Goal: Transaction & Acquisition: Purchase product/service

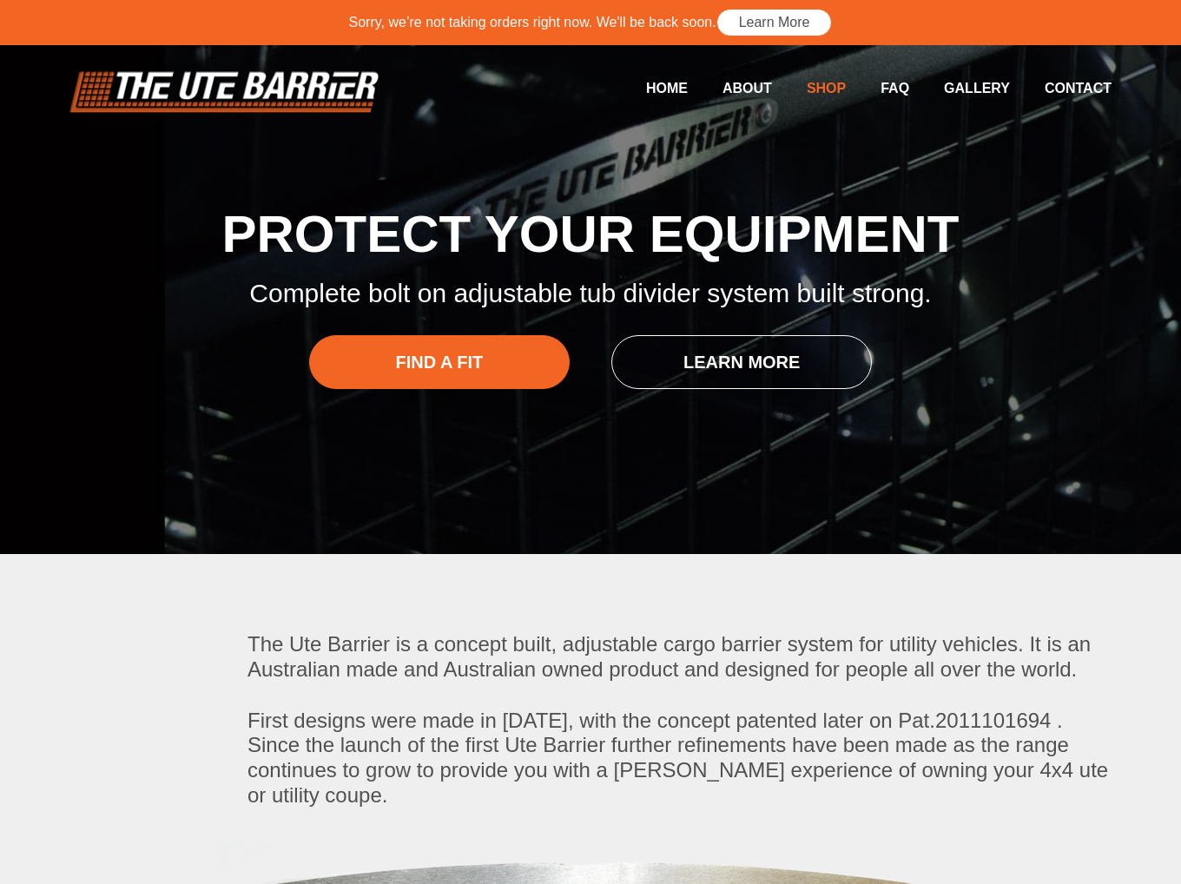
click at [838, 89] on link "Shop" at bounding box center [809, 88] width 74 height 34
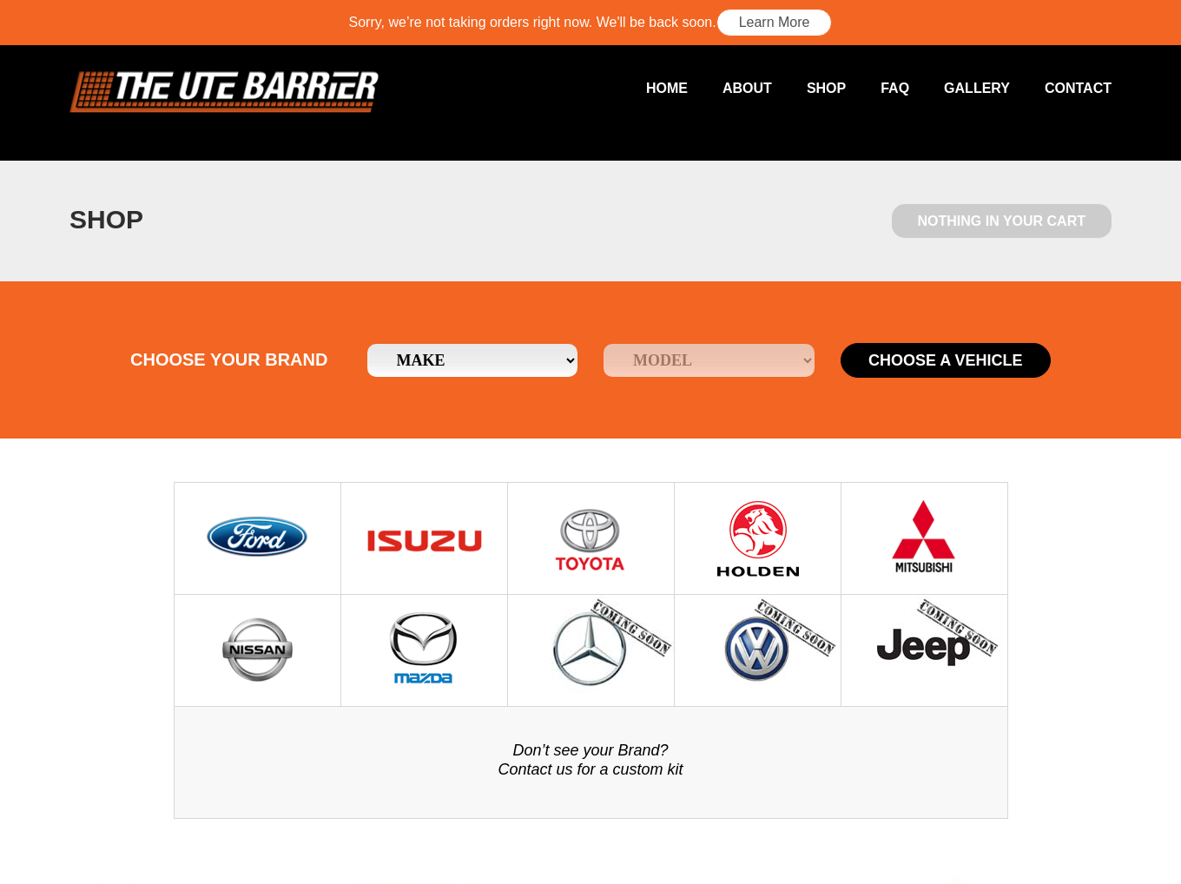
click at [788, 519] on img at bounding box center [757, 538] width 89 height 111
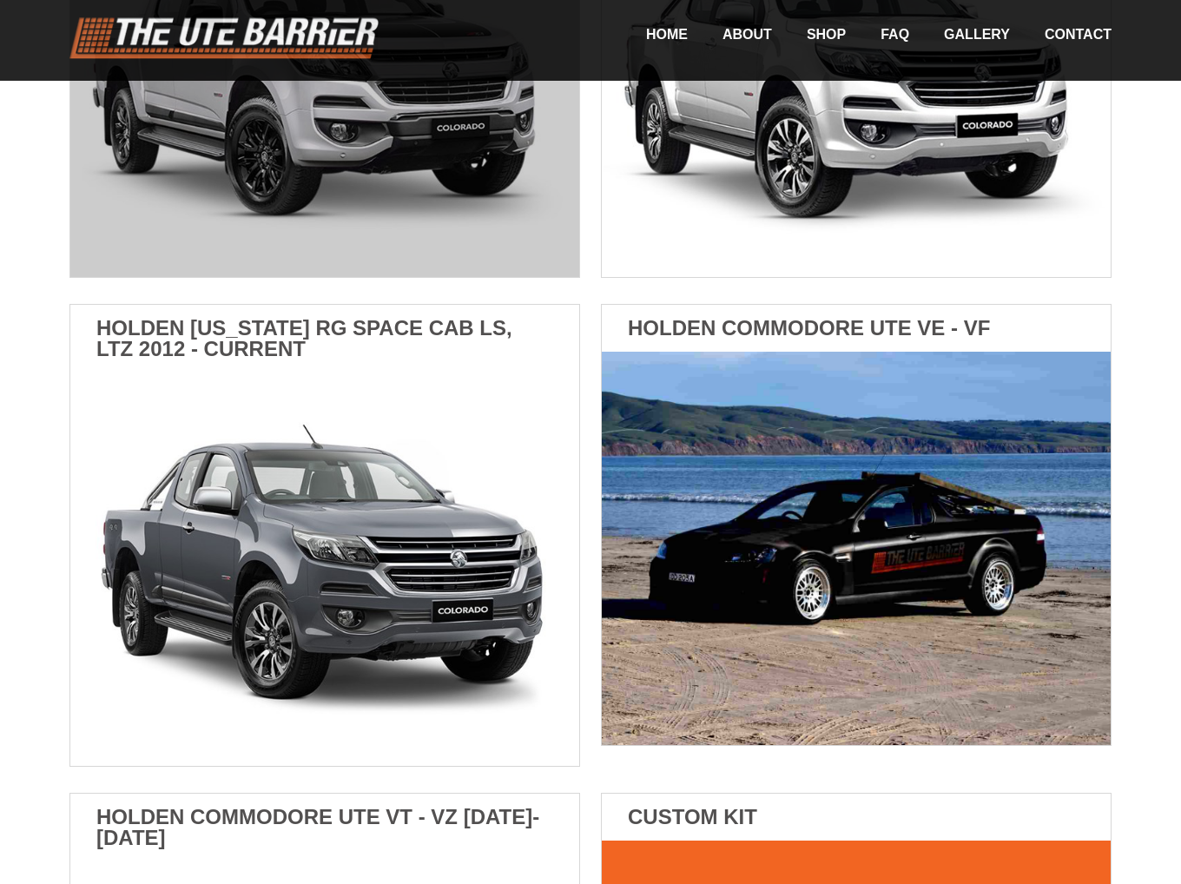
scroll to position [781, 0]
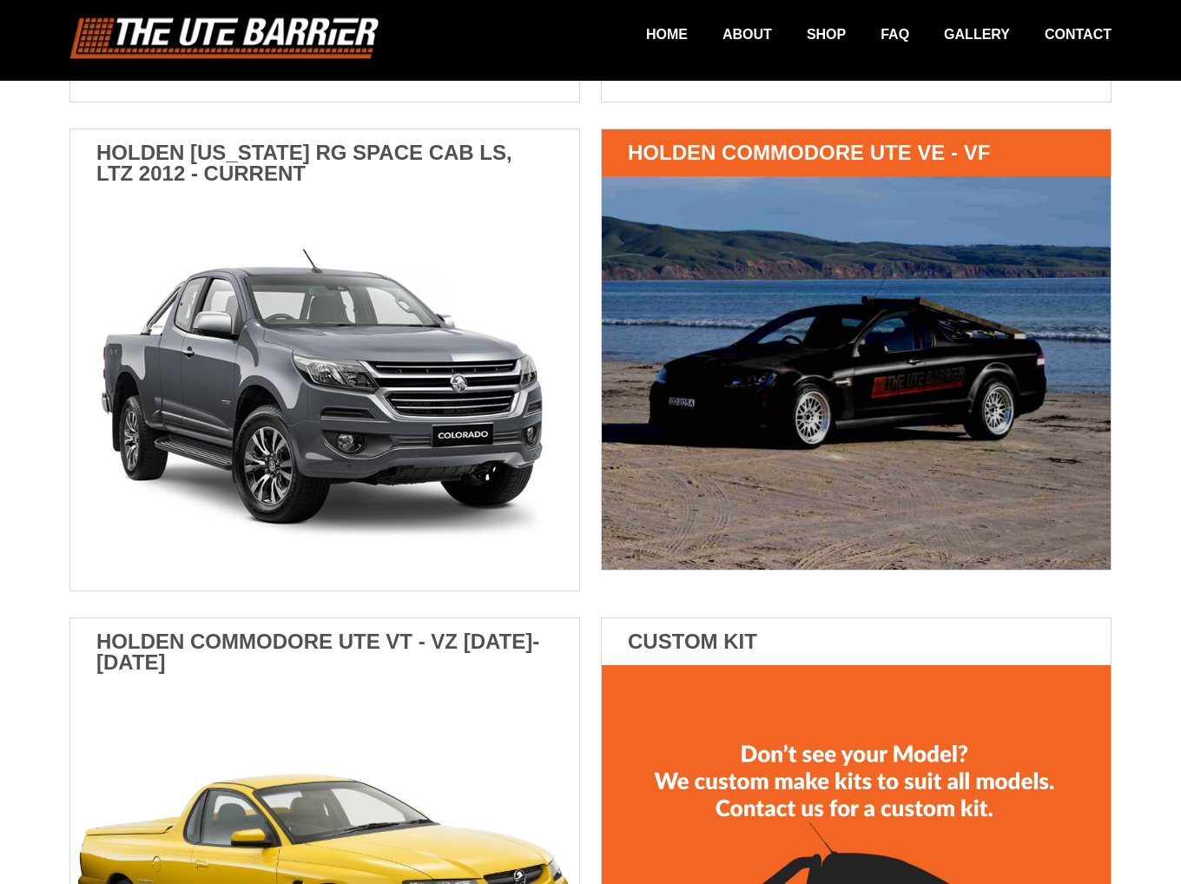
click at [795, 324] on img at bounding box center [856, 372] width 509 height 393
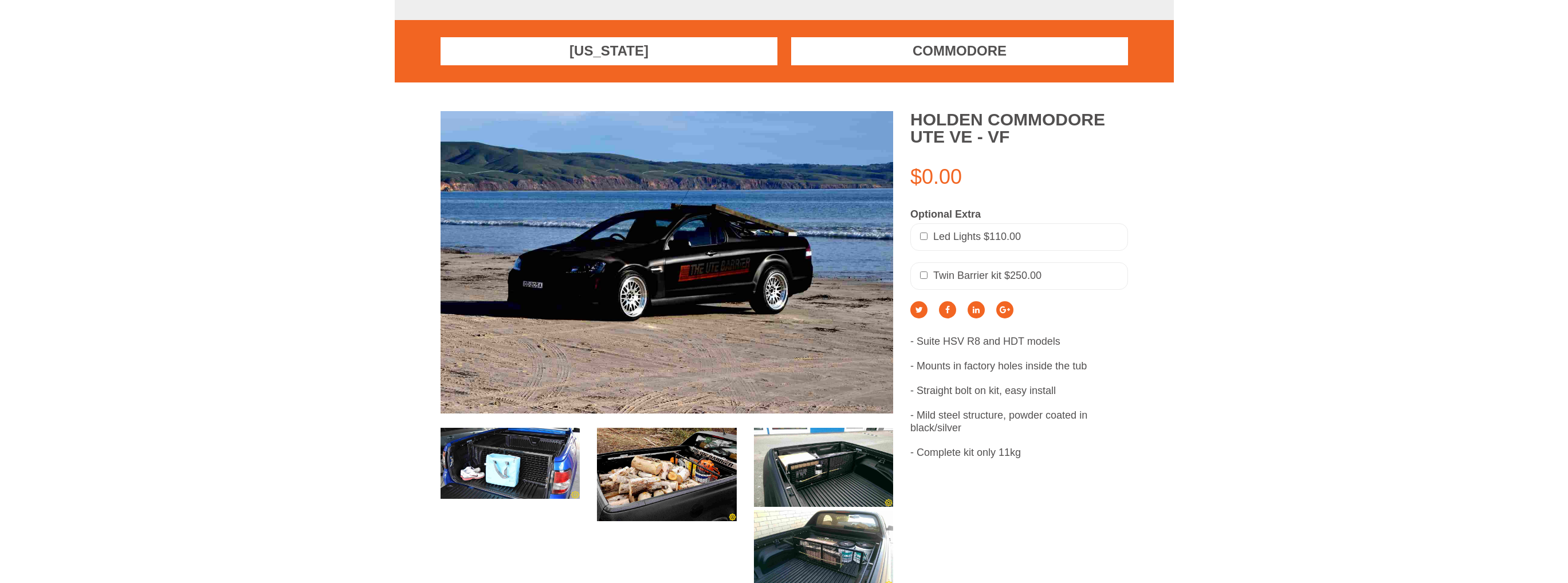
scroll to position [229, 0]
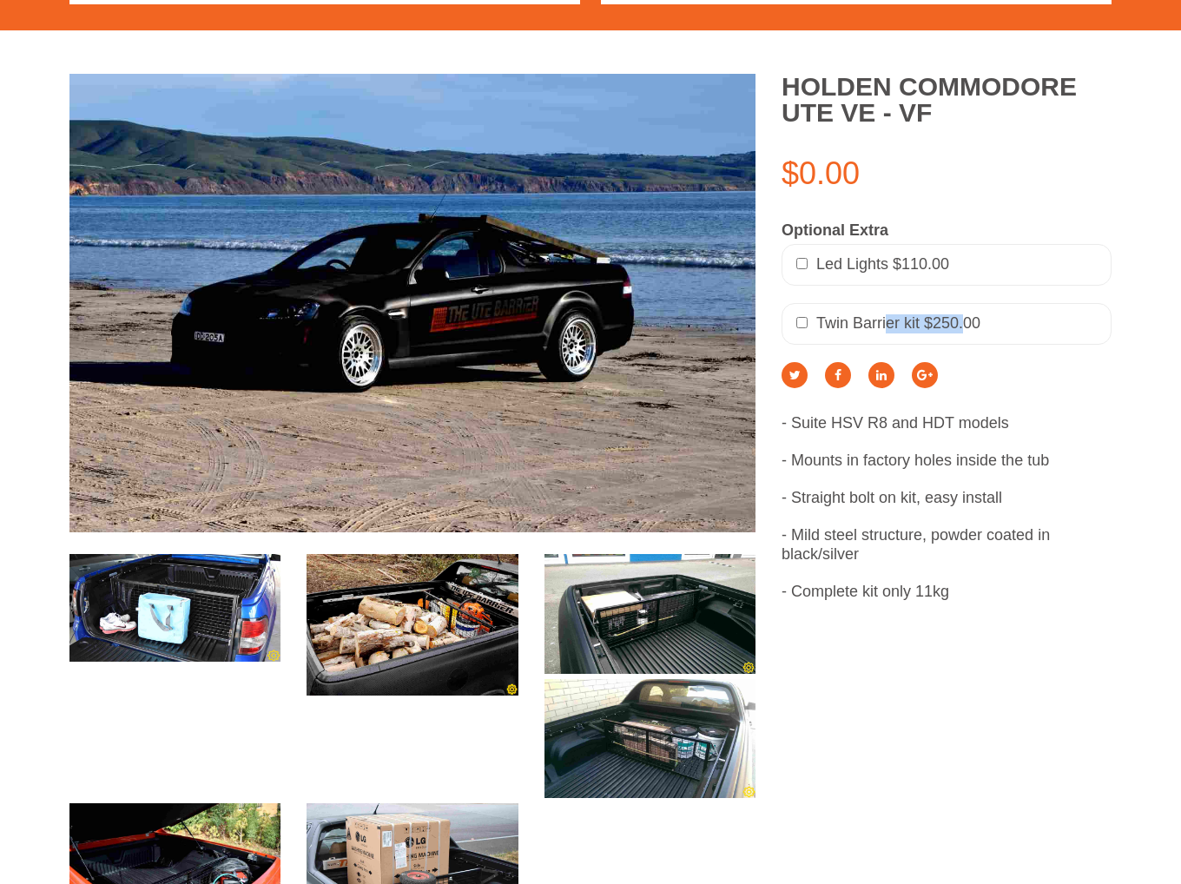
drag, startPoint x: 888, startPoint y: 323, endPoint x: 962, endPoint y: 311, distance: 74.8
click at [962, 311] on div "Twin Barrier kit $250.00" at bounding box center [946, 324] width 330 height 42
click at [989, 313] on div "Twin Barrier kit $250.00" at bounding box center [946, 324] width 330 height 42
click at [198, 626] on img at bounding box center [174, 608] width 211 height 108
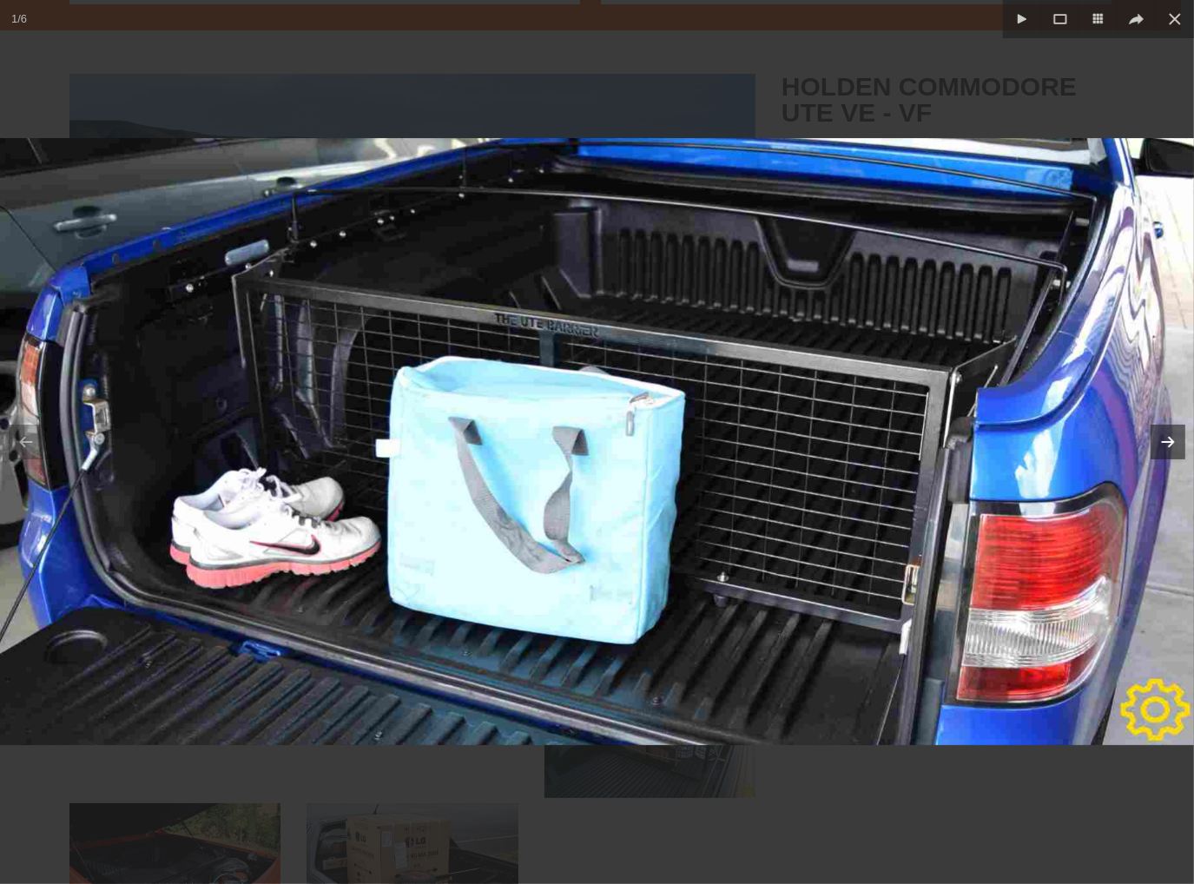
click at [1166, 449] on icon at bounding box center [1167, 442] width 23 height 23
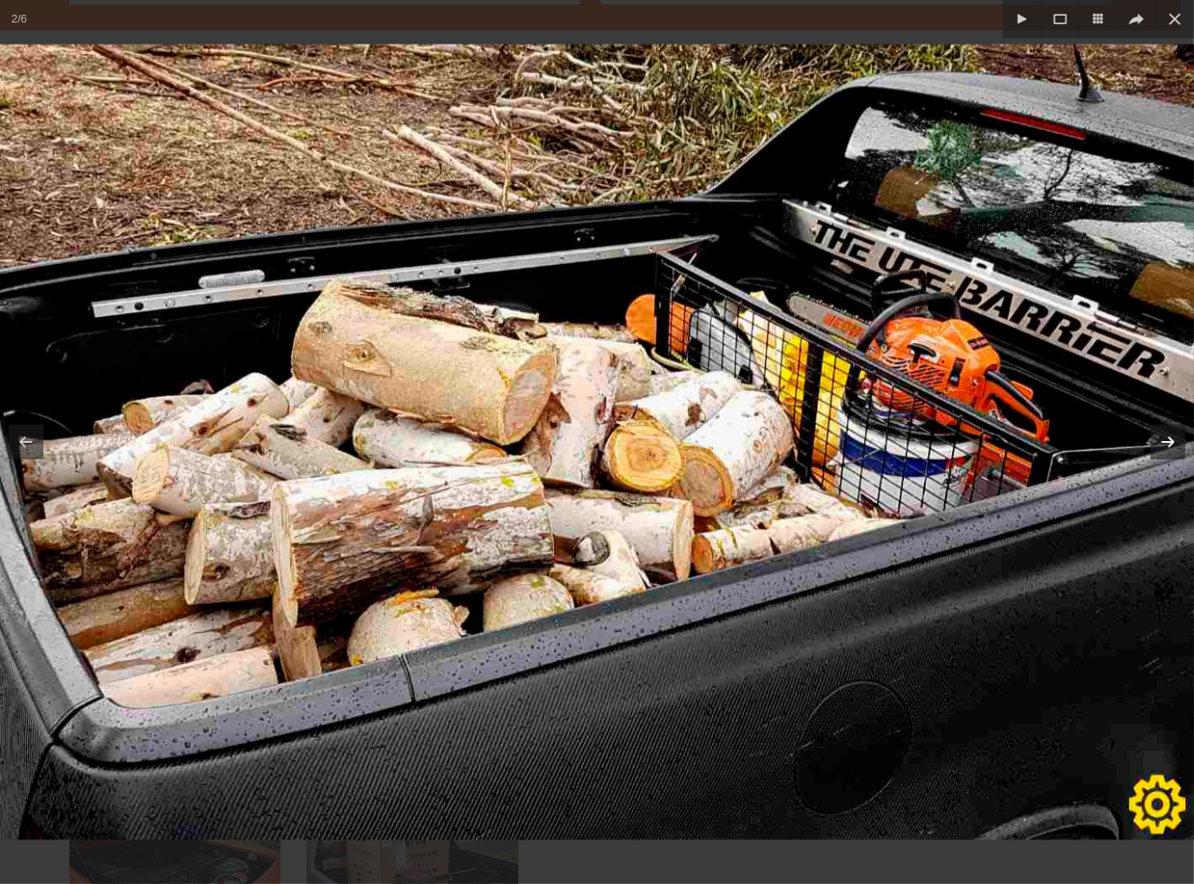
click at [1166, 443] on icon at bounding box center [1167, 442] width 23 height 23
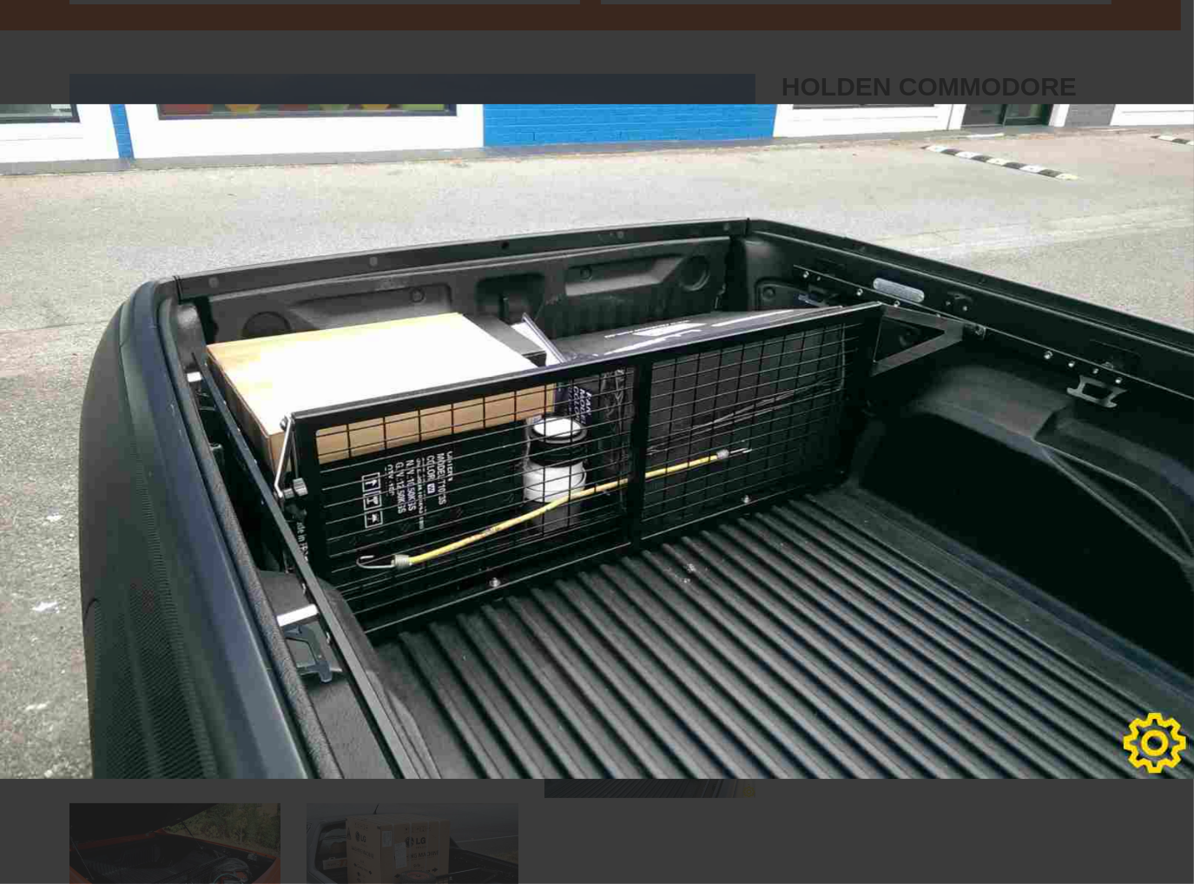
click at [1166, 443] on img at bounding box center [597, 441] width 1194 height 674
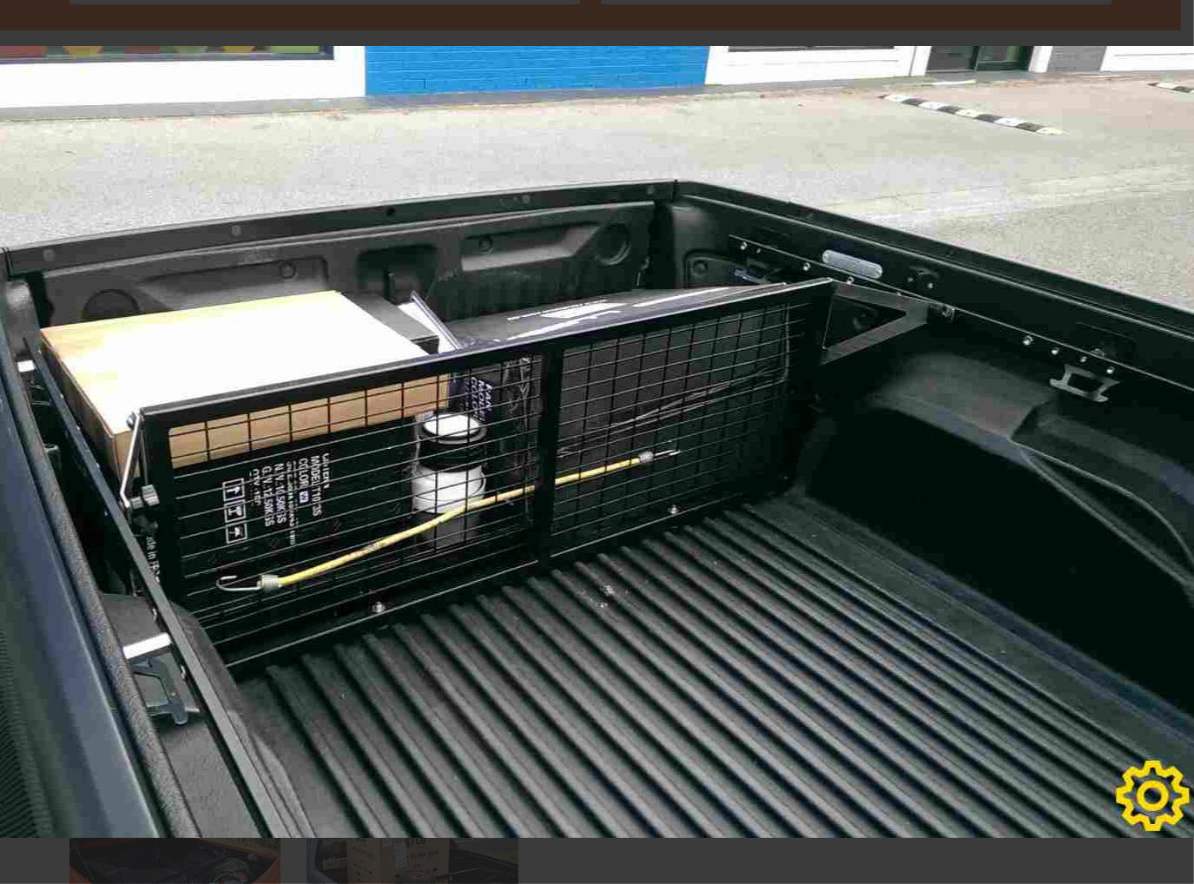
click at [1166, 443] on img at bounding box center [499, 442] width 1400 height 792
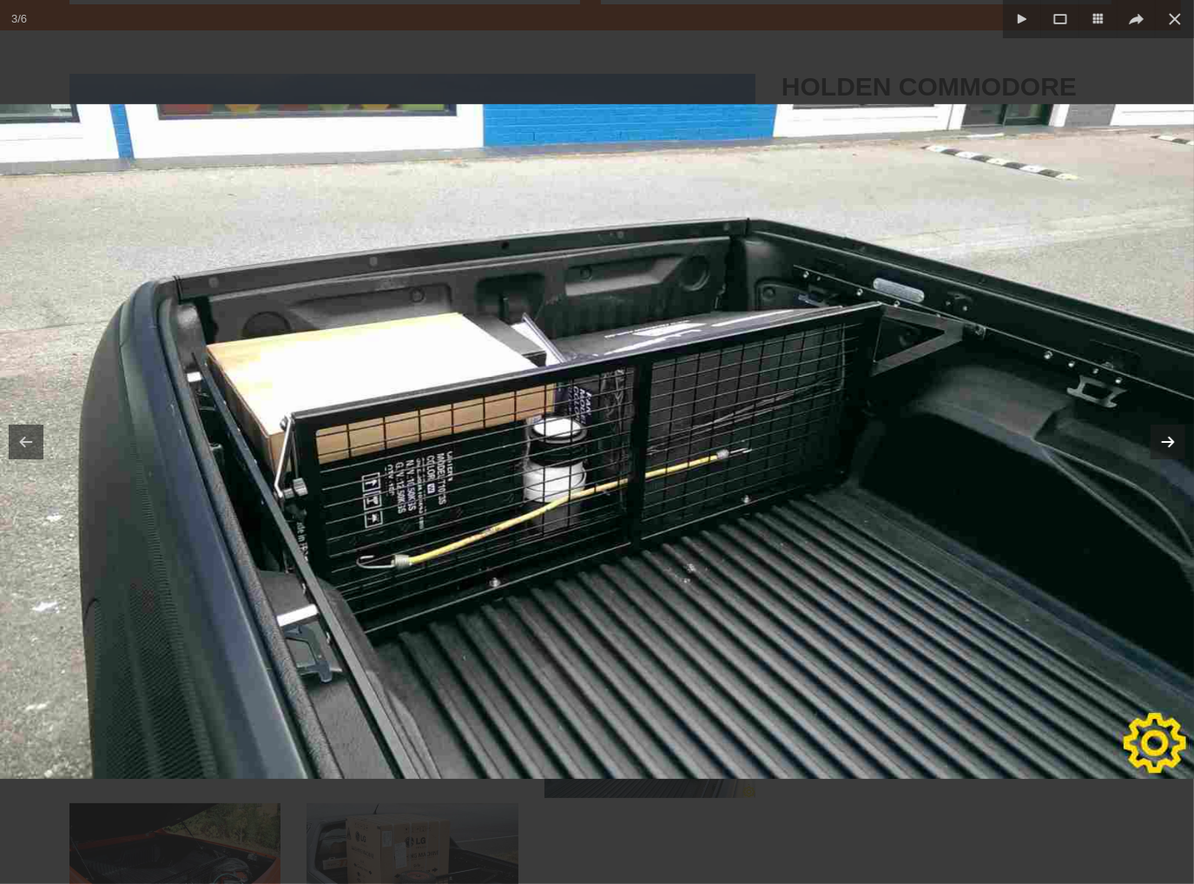
click at [1166, 449] on icon at bounding box center [1167, 442] width 23 height 23
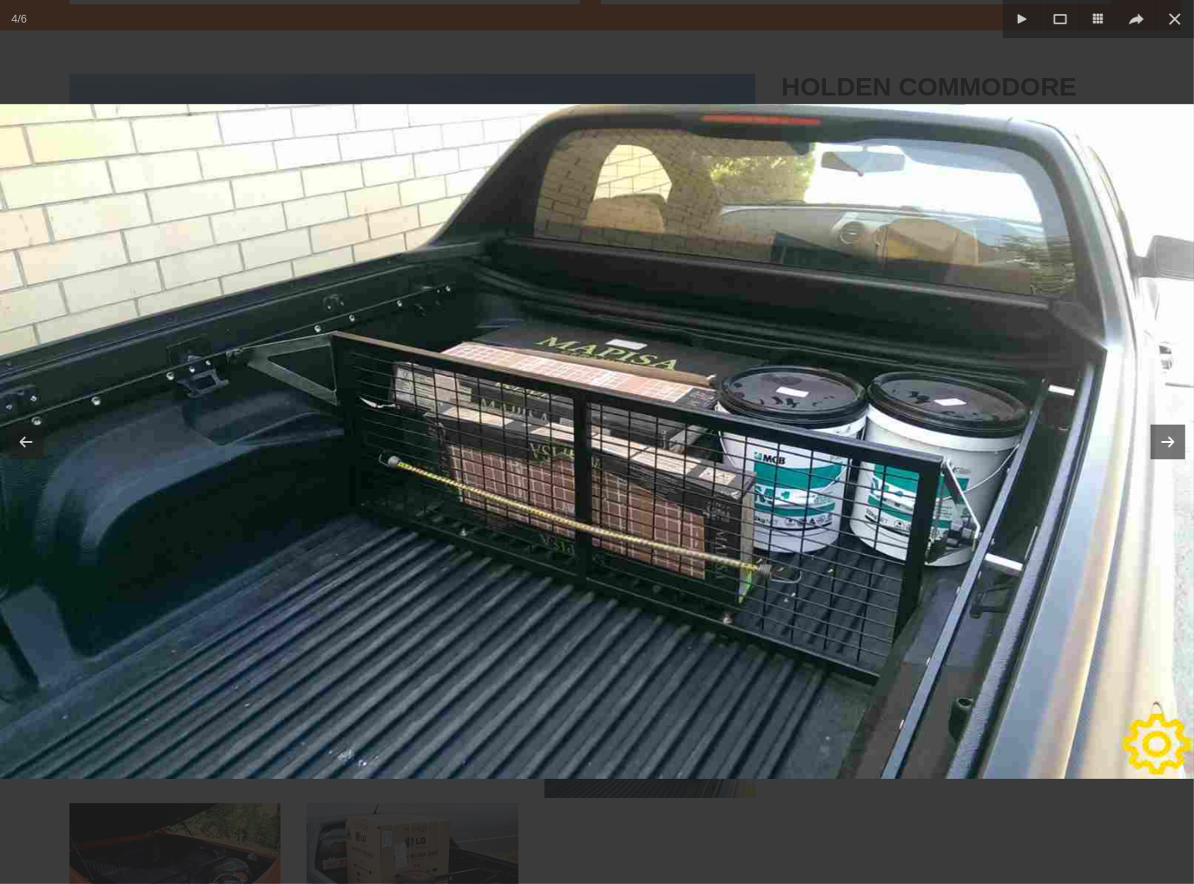
click at [1166, 436] on icon at bounding box center [1167, 442] width 23 height 23
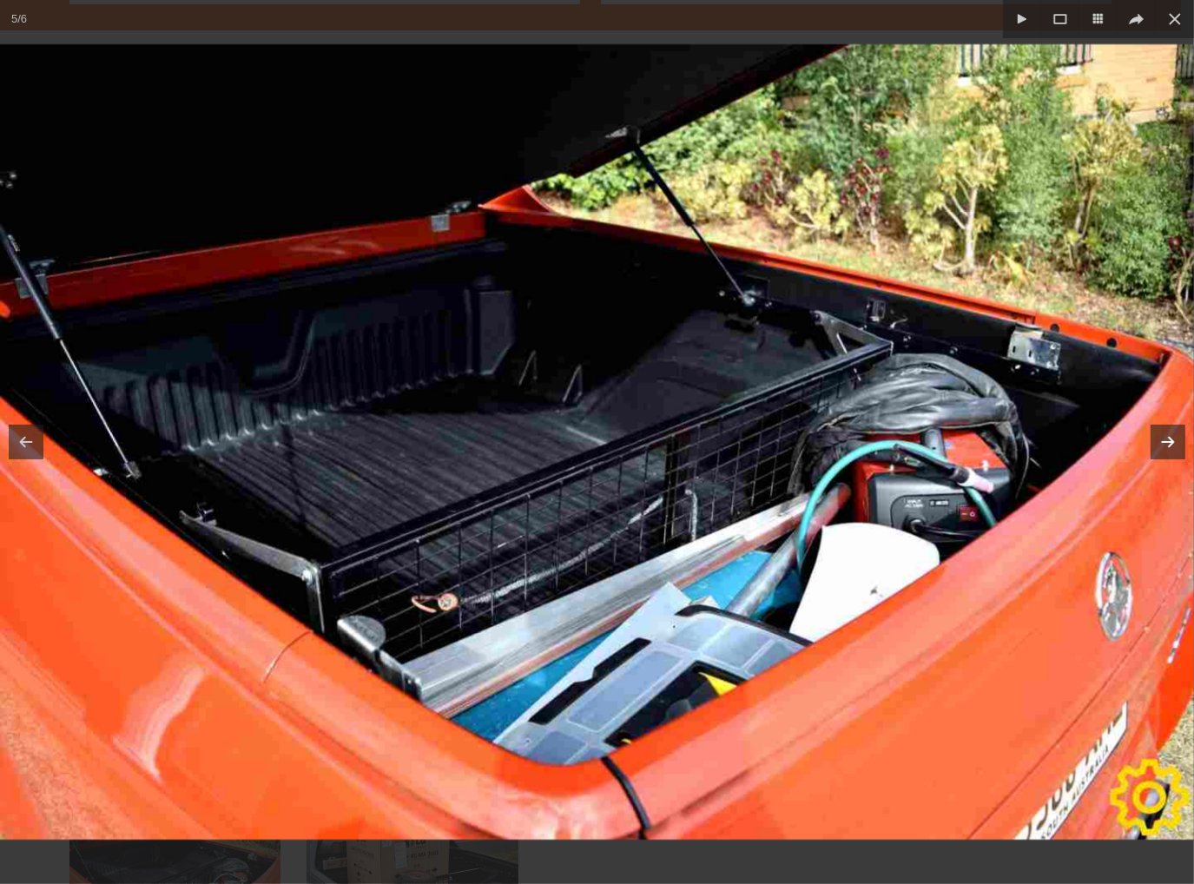
click at [1168, 447] on icon at bounding box center [1167, 442] width 23 height 23
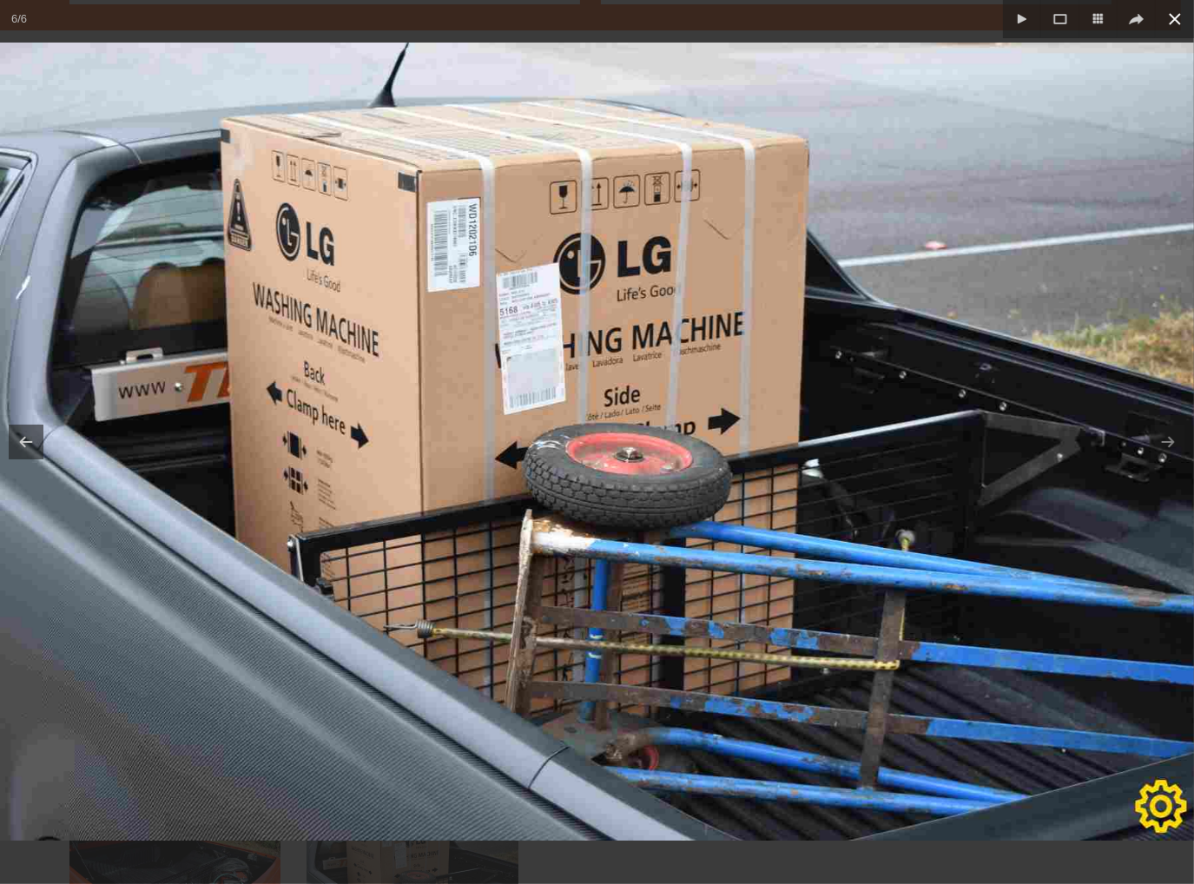
click at [1172, 16] on icon at bounding box center [1174, 19] width 10 height 10
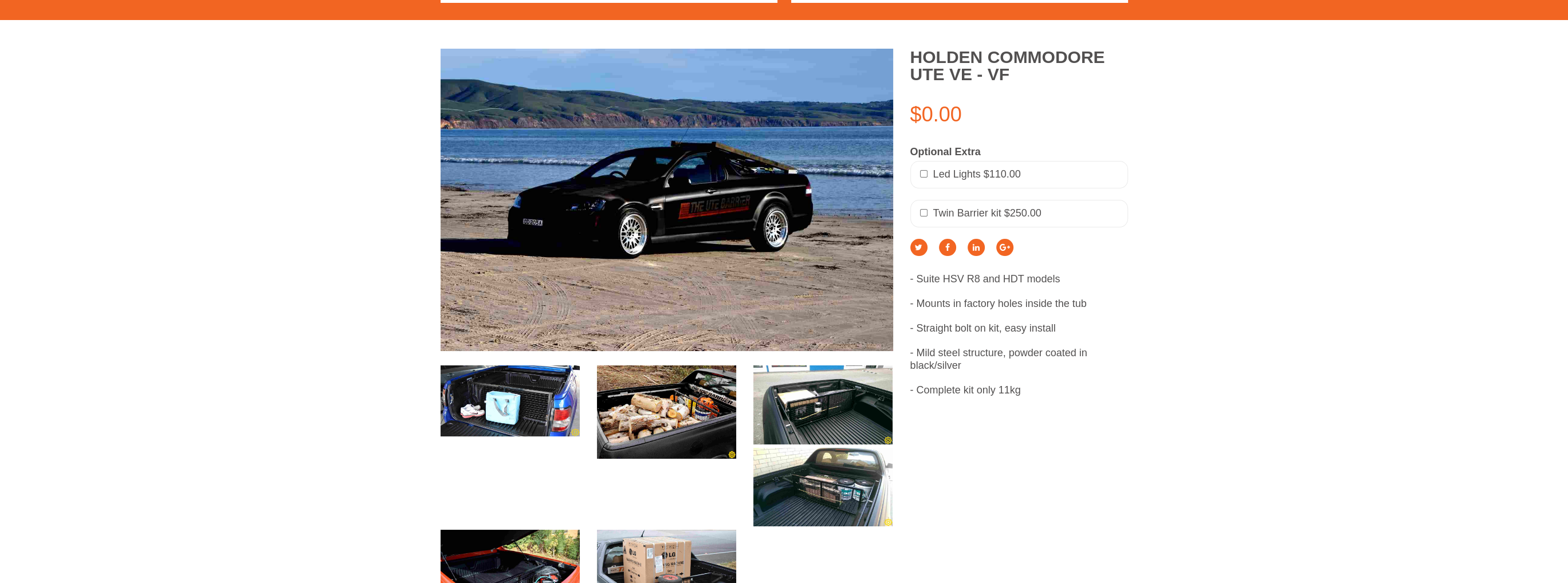
click at [779, 218] on section "Holden Commodore Ute VE - VF $0.00 Optional Extra Led Lights $110.00 Twin Barri…" at bounding box center [784, 337] width 1568 height 634
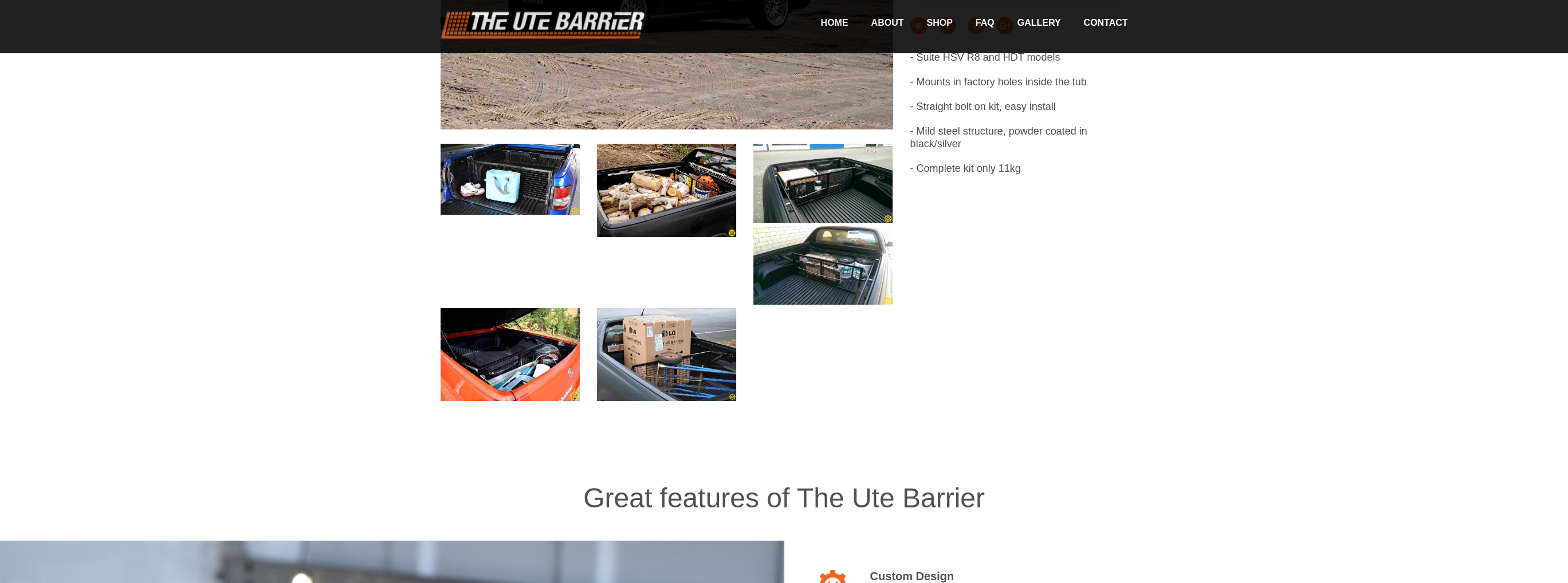
drag, startPoint x: 1290, startPoint y: 501, endPoint x: 1221, endPoint y: 175, distance: 333.2
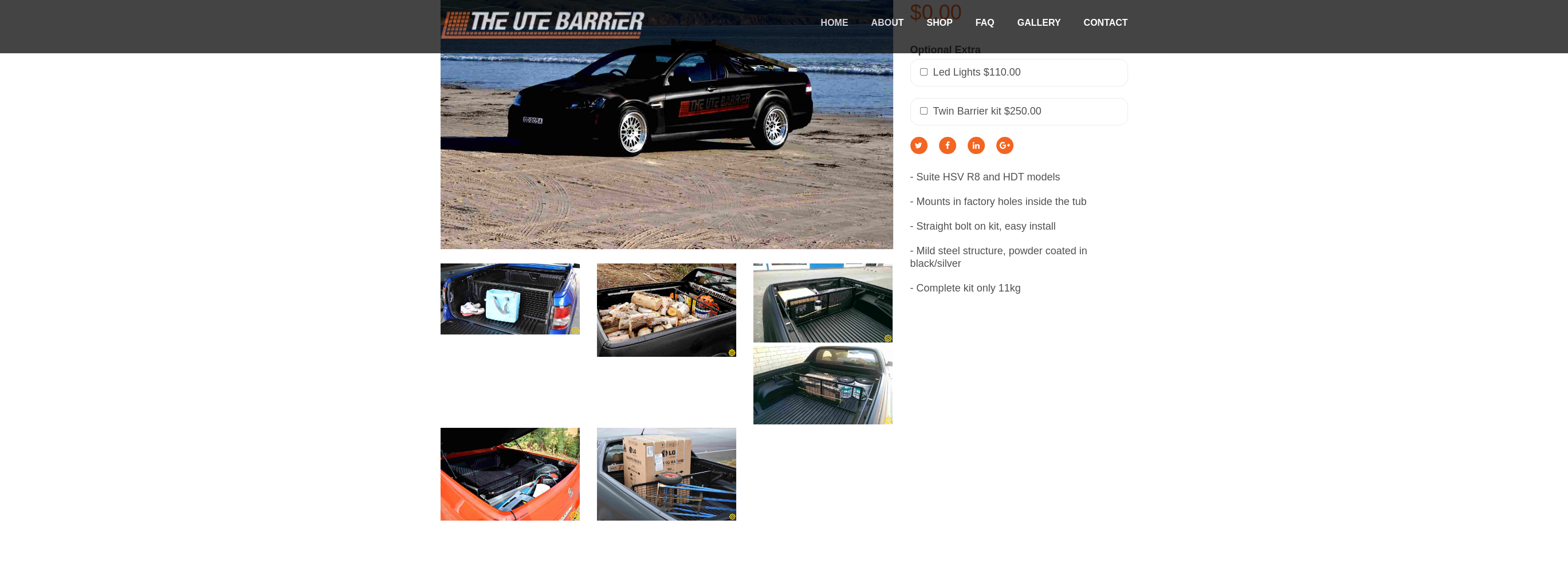
scroll to position [344, 0]
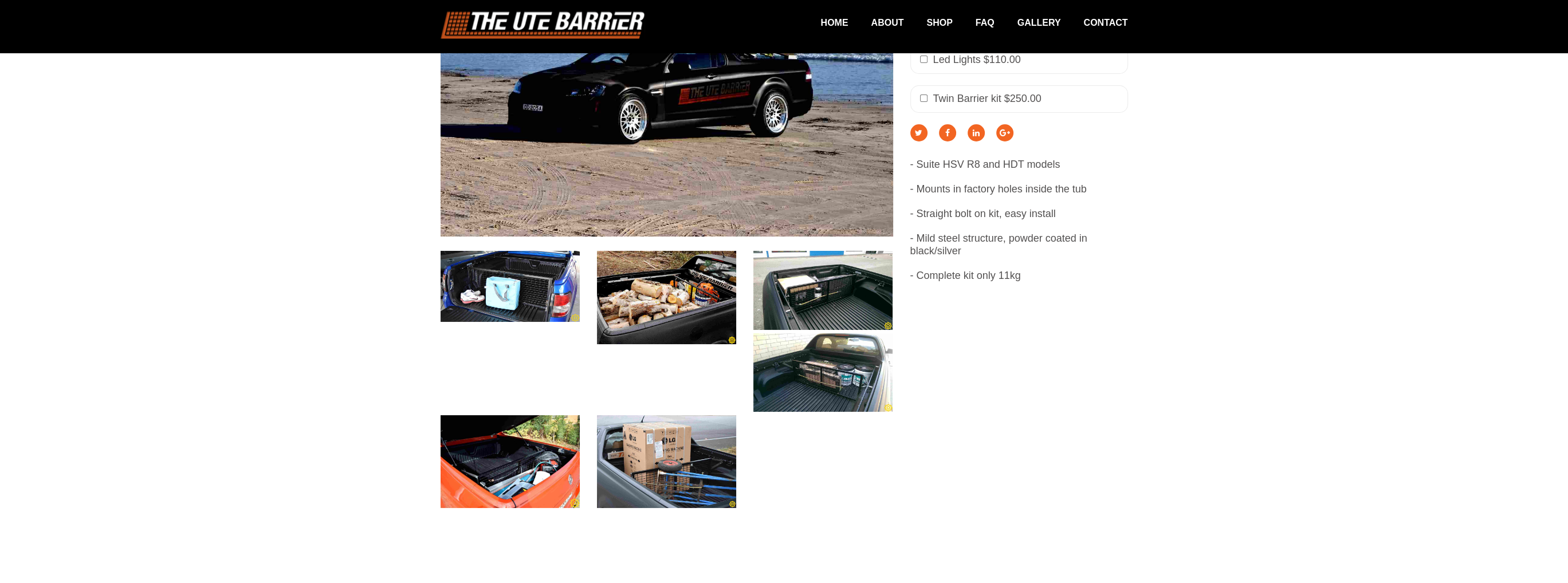
click at [779, 370] on img at bounding box center [823, 373] width 139 height 79
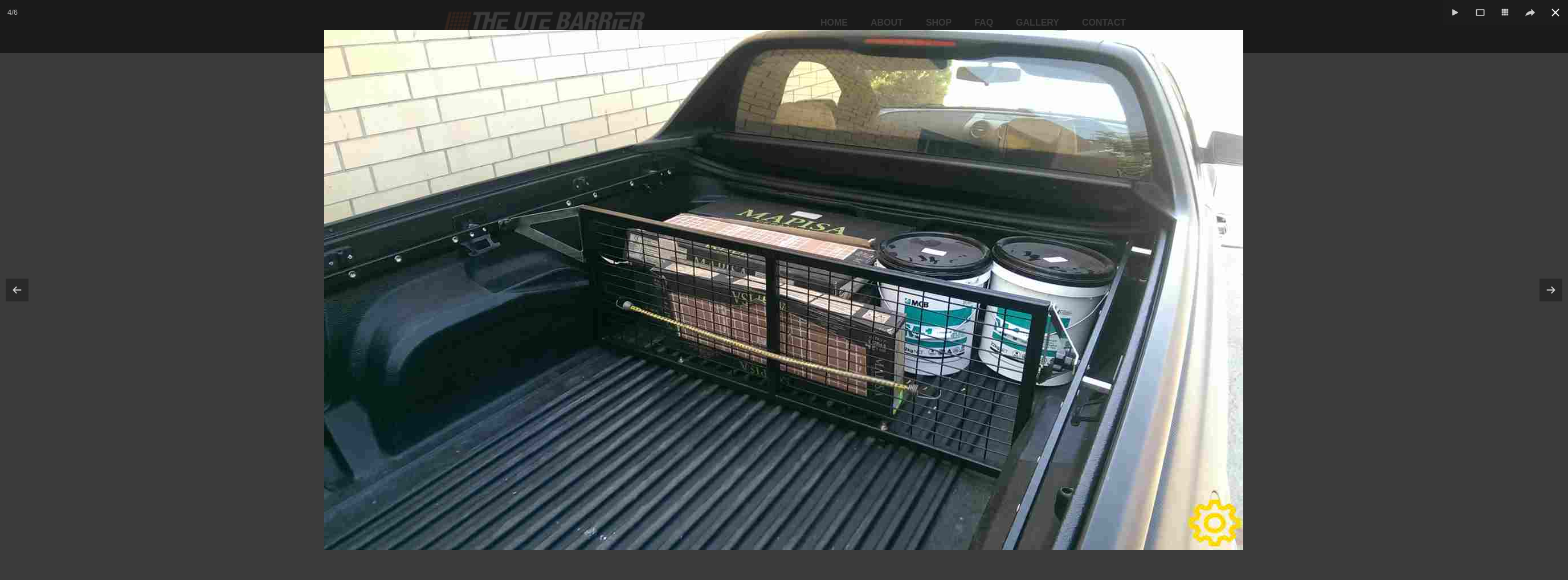
click at [774, 12] on icon at bounding box center [1555, 12] width 14 height 14
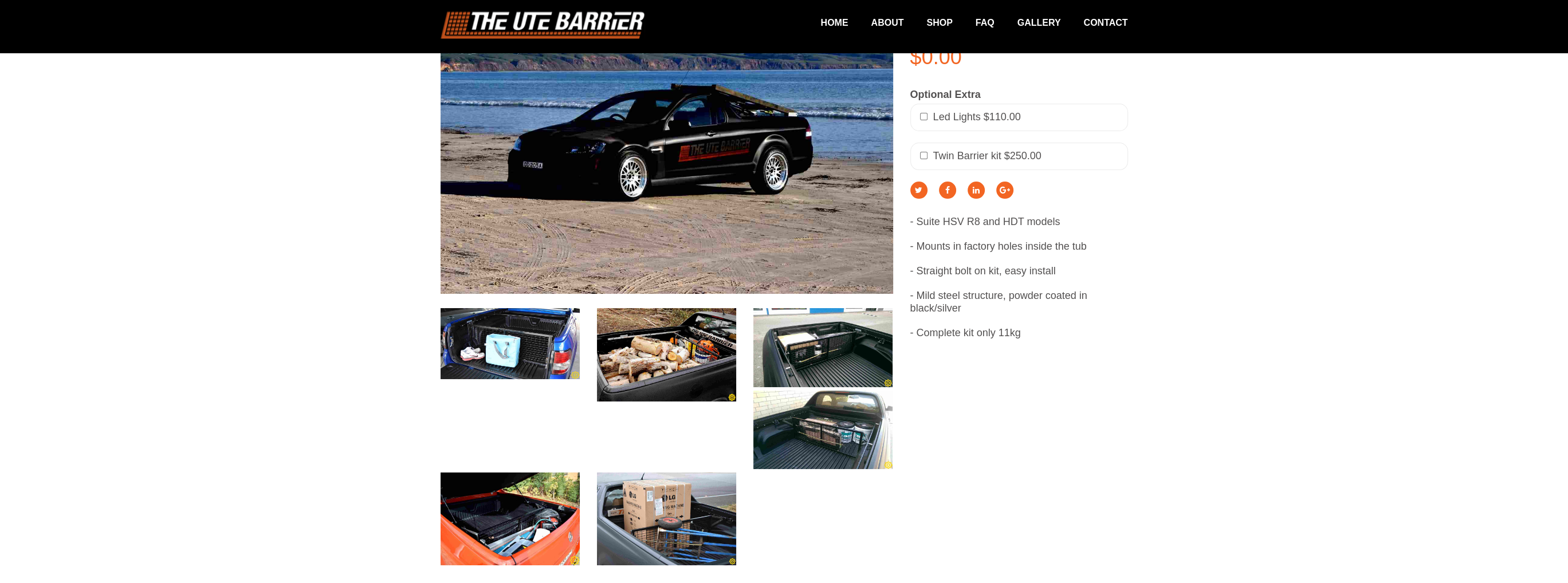
scroll to position [229, 0]
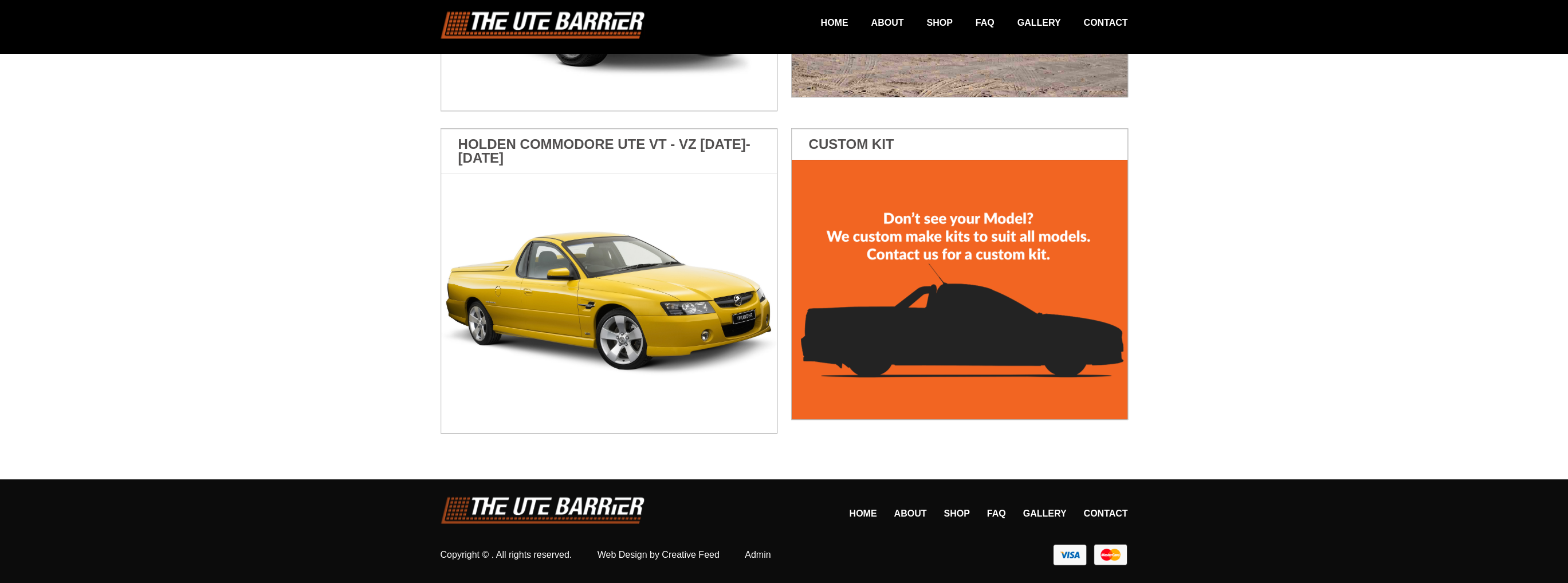
scroll to position [795, 0]
